Goal: Task Accomplishment & Management: Manage account settings

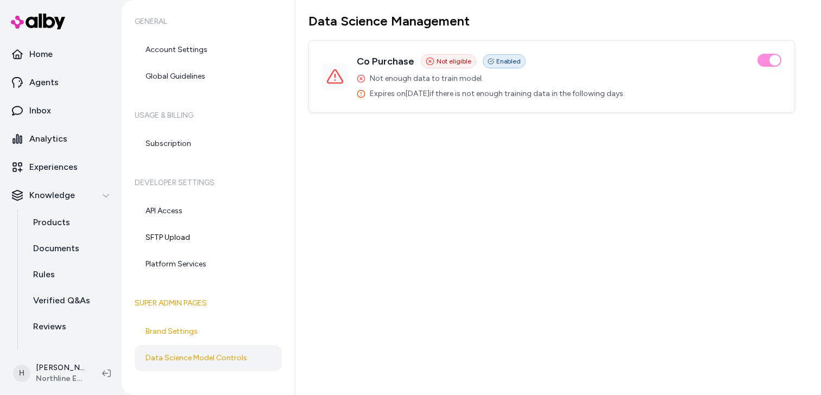
click at [380, 62] on h3 "Co Purchase" at bounding box center [386, 61] width 58 height 15
drag, startPoint x: 369, startPoint y: 80, endPoint x: 482, endPoint y: 79, distance: 113.5
click at [482, 79] on p "Not enough data to train model." at bounding box center [491, 78] width 268 height 11
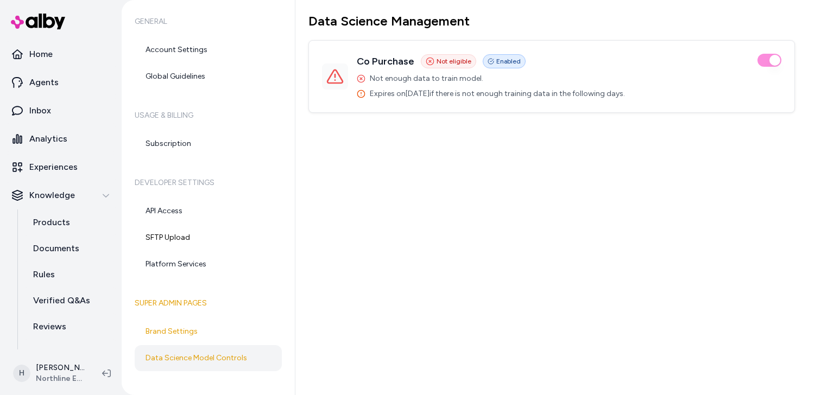
click at [455, 61] on span "Not eligible" at bounding box center [454, 61] width 35 height 9
click at [449, 80] on span "Not enough data to train model." at bounding box center [426, 78] width 113 height 11
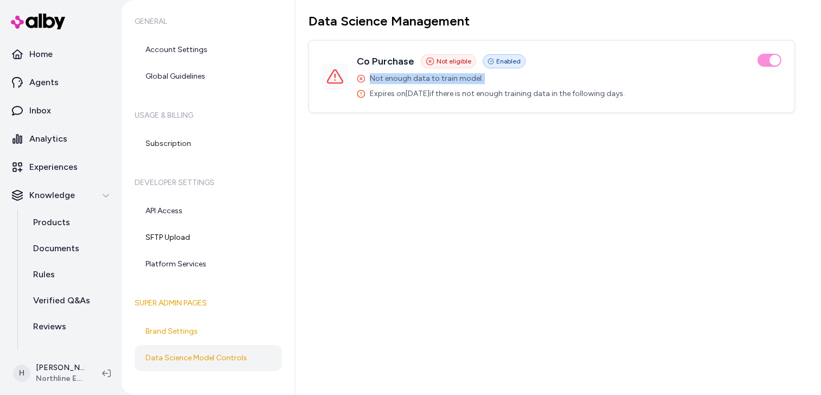
click at [449, 80] on span "Not enough data to train model." at bounding box center [426, 78] width 113 height 11
click at [448, 92] on span "Expires on [DATE] if there is not enough training data in the following days." at bounding box center [497, 93] width 255 height 11
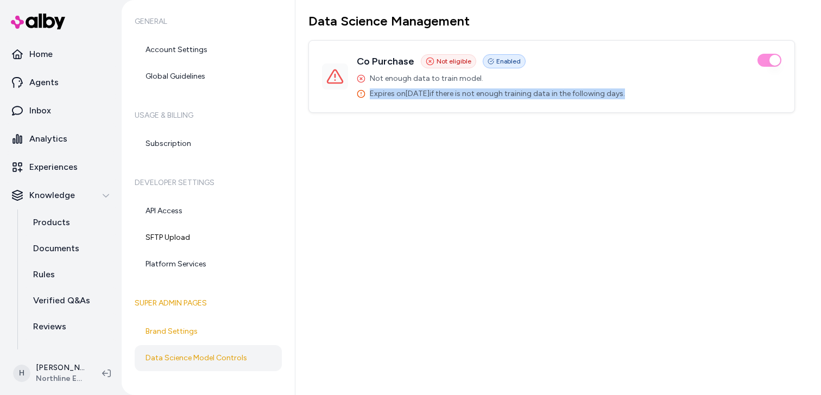
click at [448, 92] on span "Expires on [DATE] if there is not enough training data in the following days." at bounding box center [497, 93] width 255 height 11
click at [456, 61] on span "Not eligible" at bounding box center [454, 61] width 35 height 9
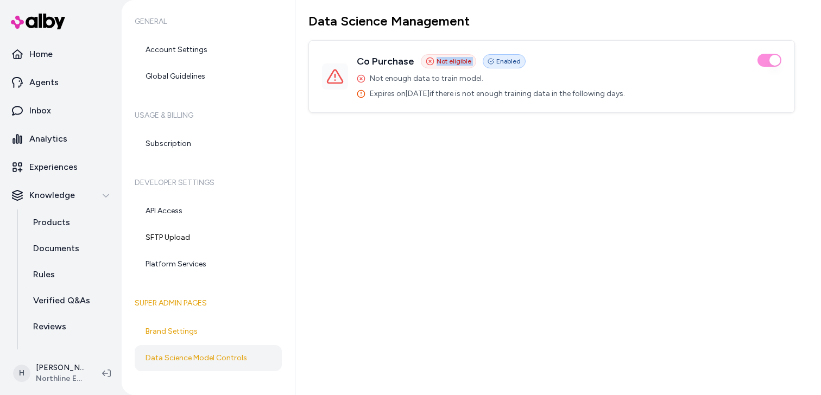
click at [456, 61] on span "Not eligible" at bounding box center [454, 61] width 35 height 9
click at [497, 62] on span "Enabled" at bounding box center [508, 61] width 24 height 9
